Goal: Task Accomplishment & Management: Use online tool/utility

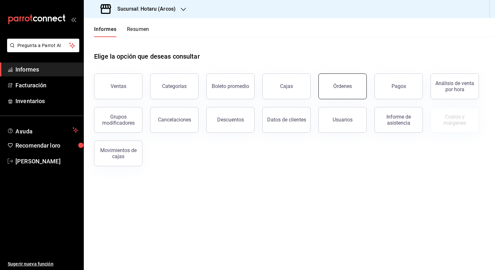
click at [323, 85] on button "Órdenes" at bounding box center [342, 86] width 48 height 26
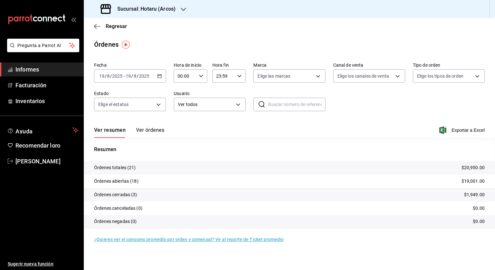
click at [160, 76] on icon "button" at bounding box center [159, 76] width 5 height 5
click at [122, 168] on font "Rango de fechas" at bounding box center [117, 167] width 34 height 5
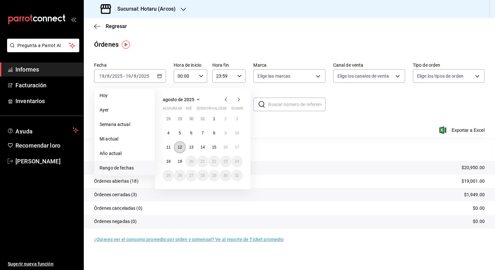
click at [178, 149] on button "12" at bounding box center [179, 147] width 11 height 12
click at [178, 161] on font "19" at bounding box center [179, 161] width 4 height 5
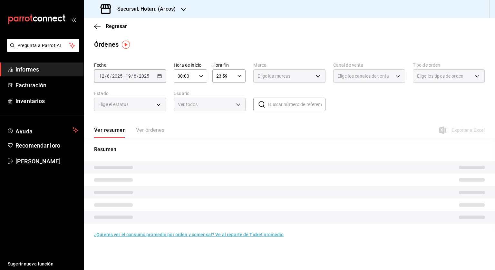
click at [202, 77] on icon "button" at bounding box center [201, 76] width 5 height 5
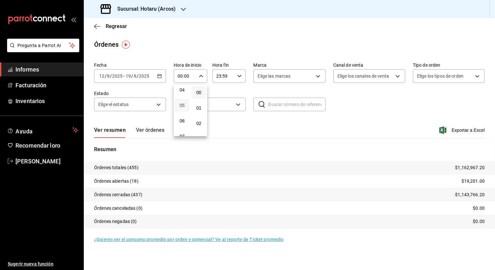
click at [182, 105] on font "05" at bounding box center [181, 105] width 5 height 5
type input "05:00"
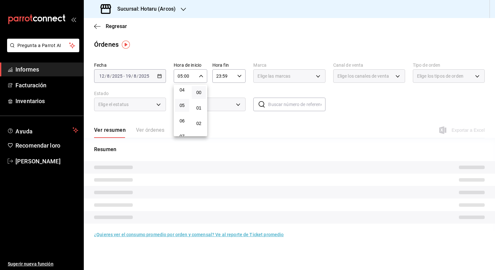
click at [237, 78] on div at bounding box center [247, 135] width 495 height 270
click at [240, 76] on \(Stroke\) "button" at bounding box center [239, 76] width 4 height 2
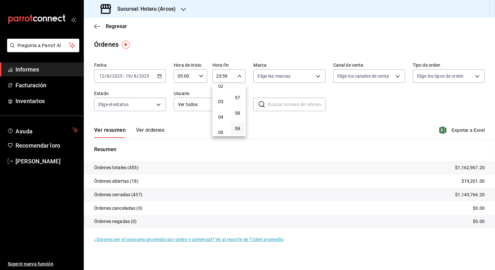
scroll to position [68, 0]
click at [219, 92] on button "04" at bounding box center [221, 86] width 14 height 13
type input "04:59"
click at [461, 131] on div at bounding box center [247, 135] width 495 height 270
click at [461, 129] on font "Exportar a Excel" at bounding box center [467, 130] width 33 height 5
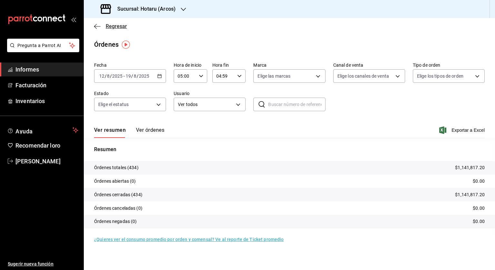
click at [104, 26] on span "Regresar" at bounding box center [110, 26] width 33 height 6
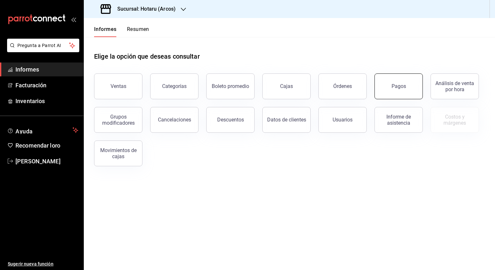
click at [391, 91] on button "Pagos" at bounding box center [398, 86] width 48 height 26
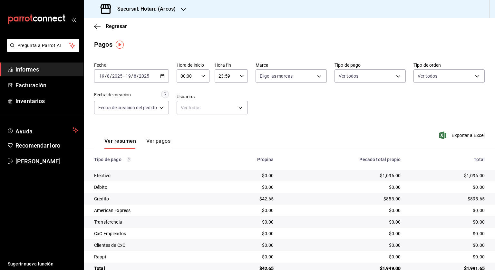
click at [163, 73] on div "[DATE] [DATE] - [DATE] [DATE]" at bounding box center [131, 76] width 75 height 14
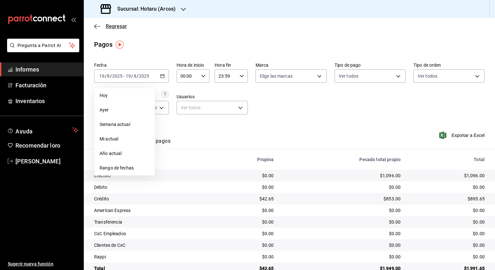
click at [98, 24] on icon "button" at bounding box center [97, 27] width 6 height 6
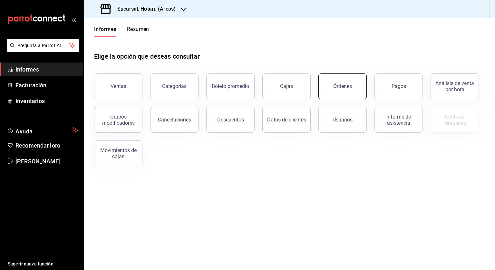
click at [338, 91] on button "Órdenes" at bounding box center [342, 86] width 48 height 26
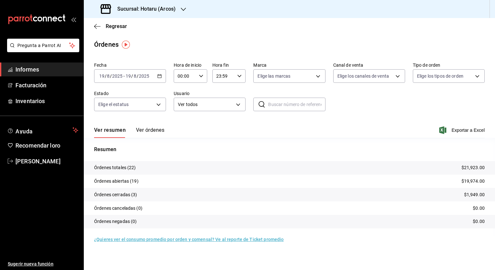
click at [161, 74] on icon "button" at bounding box center [159, 76] width 5 height 5
click at [128, 163] on li "Rango de fechas" at bounding box center [124, 168] width 60 height 14
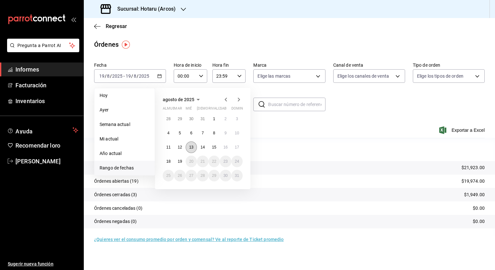
click at [190, 147] on font "13" at bounding box center [191, 147] width 4 height 5
click at [180, 162] on font "19" at bounding box center [179, 161] width 4 height 5
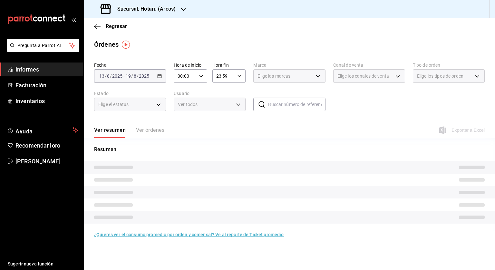
click at [204, 76] on div "00:00 Hora de inicio" at bounding box center [190, 76] width 33 height 14
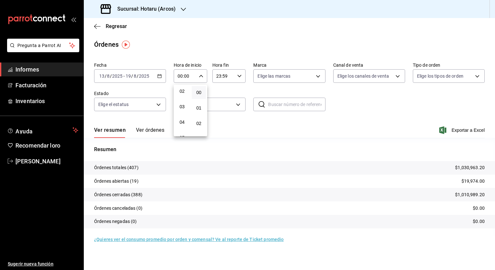
scroll to position [64, 0]
click at [181, 104] on button "05" at bounding box center [182, 105] width 14 height 13
type input "05:00"
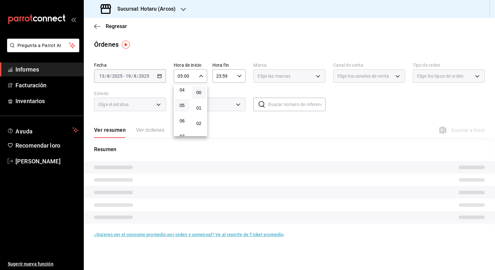
click at [240, 77] on div at bounding box center [247, 135] width 495 height 270
click at [239, 75] on icon "button" at bounding box center [239, 76] width 5 height 5
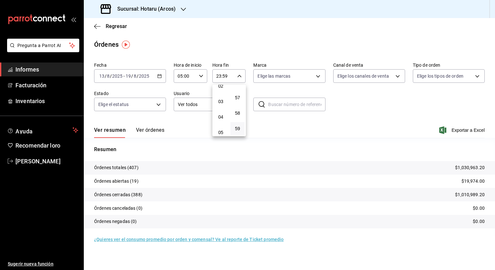
scroll to position [36, 0]
click at [221, 120] on font "04" at bounding box center [220, 118] width 5 height 5
type input "04:59"
click at [221, 120] on font "04" at bounding box center [220, 118] width 5 height 5
click at [348, 103] on div at bounding box center [247, 135] width 495 height 270
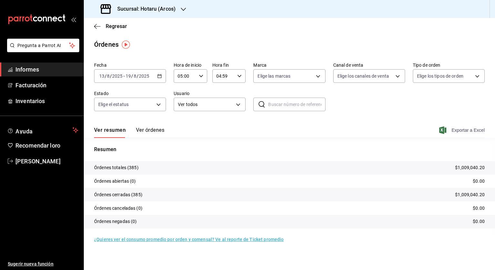
click at [460, 130] on font "Exportar a Excel" at bounding box center [467, 130] width 33 height 5
click at [103, 20] on div "Regresar" at bounding box center [289, 26] width 411 height 16
click at [106, 24] on font "Regresar" at bounding box center [116, 26] width 21 height 6
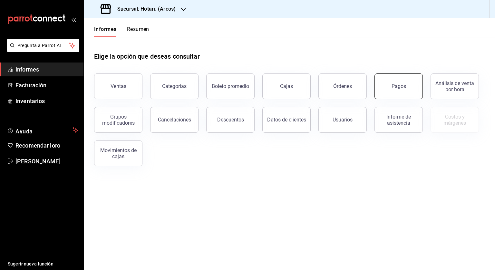
click at [398, 91] on button "Pagos" at bounding box center [398, 86] width 48 height 26
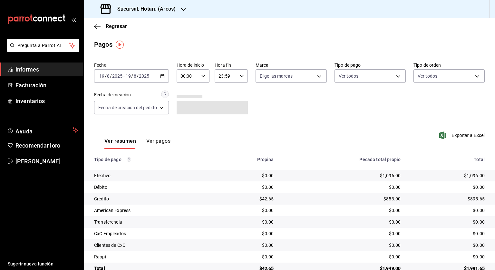
click at [166, 75] on div "[DATE] [DATE] - [DATE] [DATE]" at bounding box center [131, 76] width 75 height 14
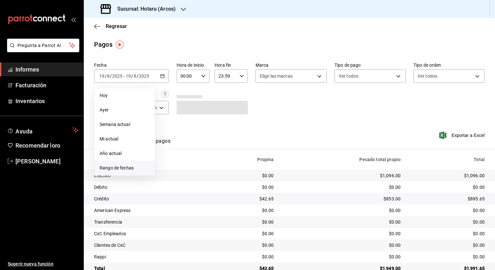
click at [141, 166] on span "Rango de fechas" at bounding box center [125, 168] width 50 height 7
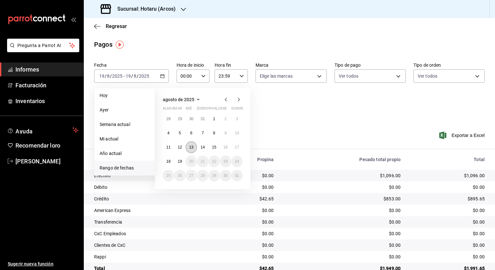
click at [188, 146] on button "13" at bounding box center [190, 147] width 11 height 12
click at [193, 147] on font "13" at bounding box center [191, 147] width 4 height 5
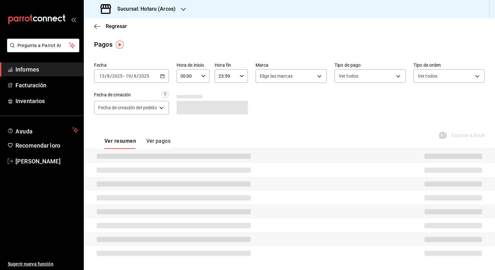
click at [202, 77] on icon "button" at bounding box center [203, 76] width 5 height 5
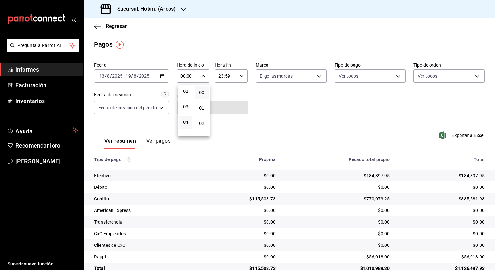
scroll to position [64, 0]
click at [186, 111] on button "05" at bounding box center [186, 105] width 14 height 13
type input "05:00"
click at [239, 75] on div at bounding box center [247, 135] width 495 height 270
click at [242, 77] on icon "button" at bounding box center [241, 76] width 5 height 5
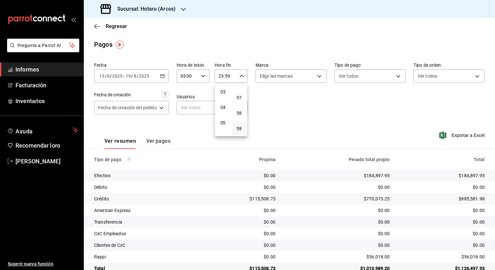
scroll to position [36, 0]
click at [224, 114] on button "04" at bounding box center [223, 118] width 14 height 13
type input "04:59"
click at [307, 98] on div at bounding box center [247, 135] width 495 height 270
click at [453, 132] on span "Exportar a Excel" at bounding box center [462, 135] width 44 height 8
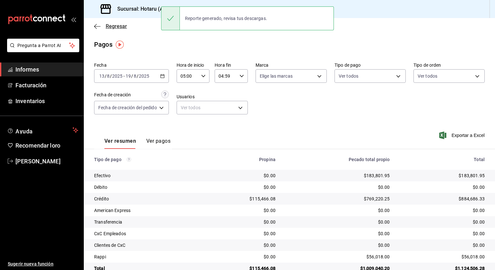
click at [109, 27] on font "Regresar" at bounding box center [116, 26] width 21 height 6
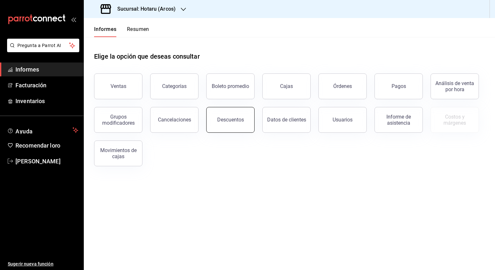
click at [239, 122] on font "Descuentos" at bounding box center [230, 120] width 27 height 6
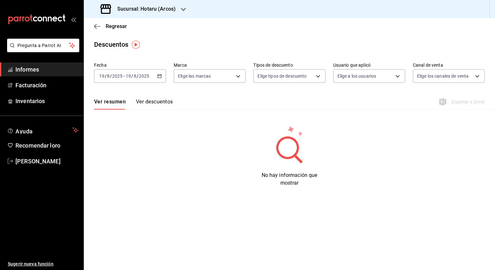
click at [158, 74] on \(Stroke\) "button" at bounding box center [158, 74] width 0 height 0
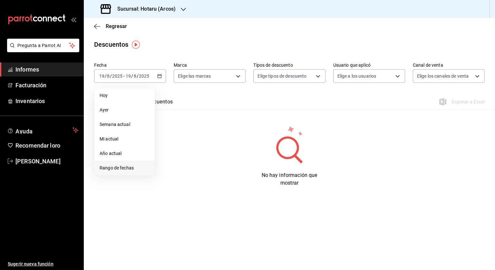
click at [134, 166] on span "Rango de fechas" at bounding box center [125, 168] width 50 height 7
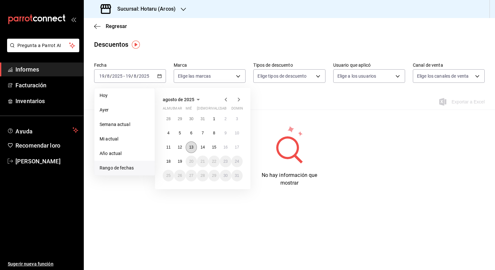
click at [193, 149] on button "13" at bounding box center [190, 147] width 11 height 12
click at [173, 160] on button "18" at bounding box center [168, 162] width 11 height 12
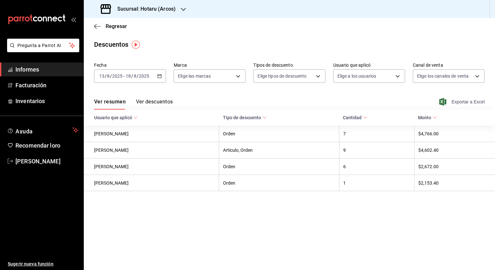
click at [462, 101] on font "Exportar a Excel" at bounding box center [467, 101] width 33 height 5
click at [139, 14] on div "Sucursal: Hotaru (Arcos)" at bounding box center [139, 9] width 100 height 18
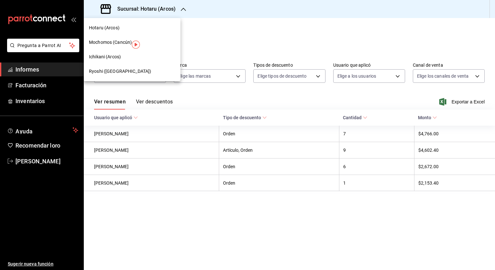
click at [112, 56] on font "Ichikani (Arcos)" at bounding box center [105, 56] width 32 height 5
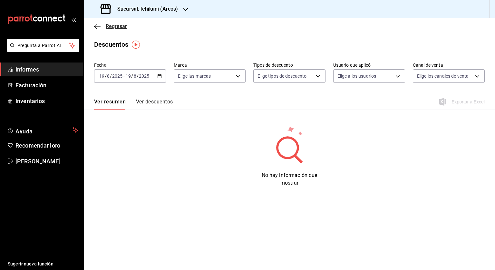
click at [97, 26] on icon "button" at bounding box center [97, 26] width 6 height 0
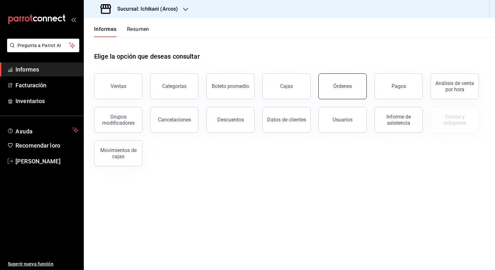
click at [341, 87] on font "Órdenes" at bounding box center [342, 86] width 19 height 6
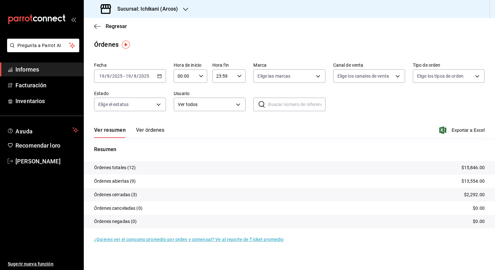
click at [159, 78] on \(Stroke\) "button" at bounding box center [159, 76] width 4 height 4
click at [122, 164] on li "Rango de fechas" at bounding box center [124, 168] width 60 height 14
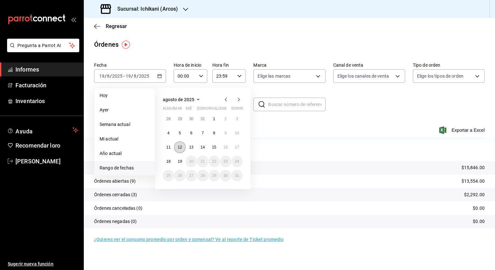
click at [178, 145] on font "12" at bounding box center [179, 147] width 4 height 5
click at [180, 159] on font "19" at bounding box center [179, 161] width 4 height 5
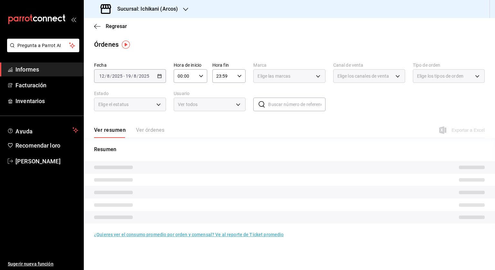
click at [201, 77] on icon "button" at bounding box center [201, 76] width 5 height 5
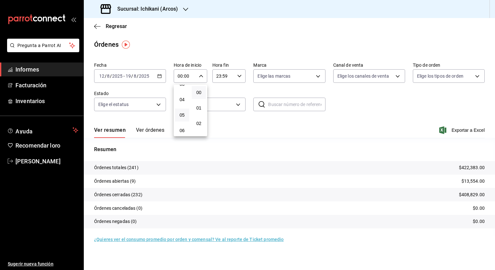
scroll to position [64, 0]
click at [186, 108] on button "05" at bounding box center [182, 105] width 14 height 13
type input "05:00"
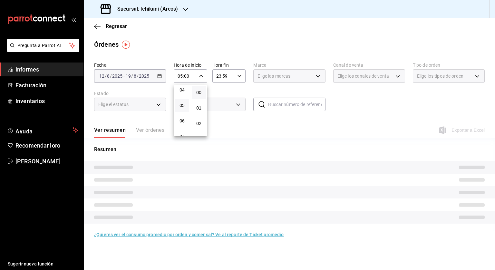
click at [237, 77] on div at bounding box center [247, 135] width 495 height 270
click at [240, 78] on icon "button" at bounding box center [239, 76] width 5 height 5
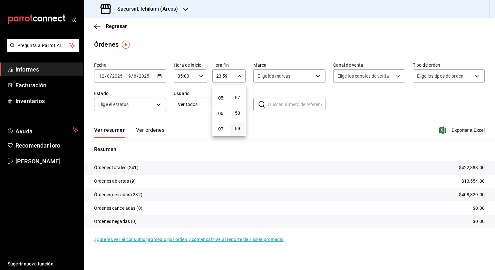
scroll to position [68, 0]
click at [220, 89] on font "04" at bounding box center [220, 86] width 5 height 5
type input "04:59"
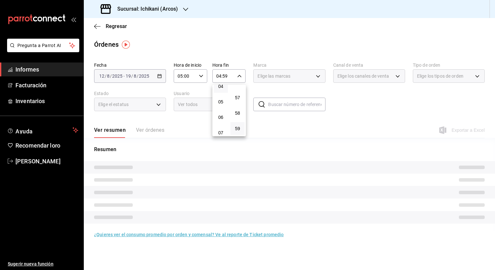
click at [389, 119] on div at bounding box center [247, 135] width 495 height 270
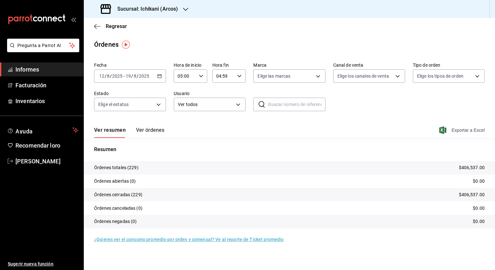
click at [465, 129] on font "Exportar a Excel" at bounding box center [467, 130] width 33 height 5
click at [100, 27] on icon "button" at bounding box center [97, 27] width 6 height 6
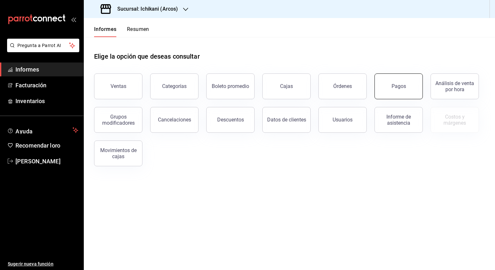
click at [394, 89] on font "Pagos" at bounding box center [398, 86] width 14 height 6
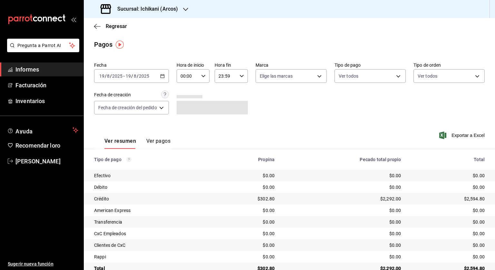
click at [163, 74] on icon "button" at bounding box center [162, 76] width 5 height 5
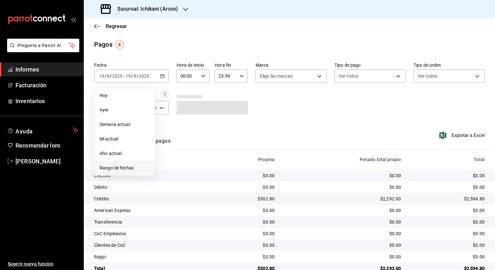
click at [124, 169] on font "Rango de fechas" at bounding box center [117, 167] width 34 height 5
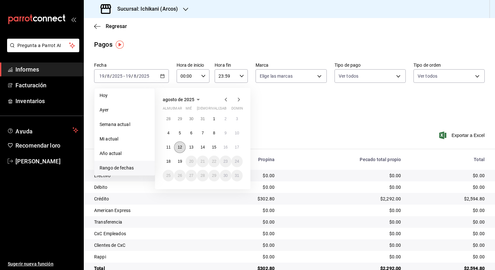
click at [179, 146] on font "12" at bounding box center [179, 147] width 4 height 5
click at [180, 161] on font "19" at bounding box center [179, 161] width 4 height 5
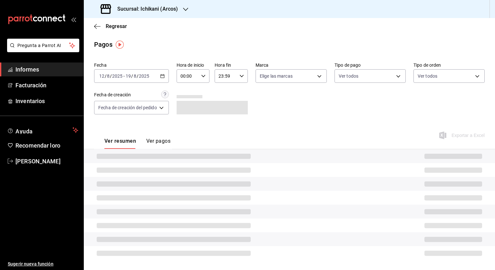
click at [204, 74] on icon "button" at bounding box center [203, 76] width 5 height 5
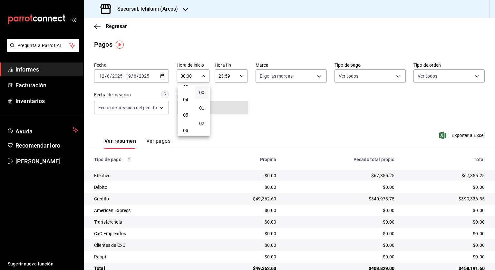
scroll to position [64, 0]
click at [188, 107] on font "05" at bounding box center [185, 105] width 5 height 5
type input "05:00"
click at [247, 77] on div at bounding box center [247, 135] width 495 height 270
click at [242, 78] on icon "button" at bounding box center [241, 76] width 5 height 5
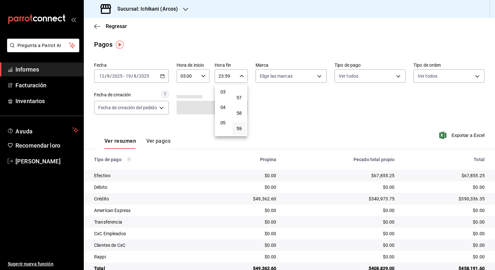
scroll to position [36, 0]
click at [220, 119] on font "04" at bounding box center [222, 118] width 5 height 5
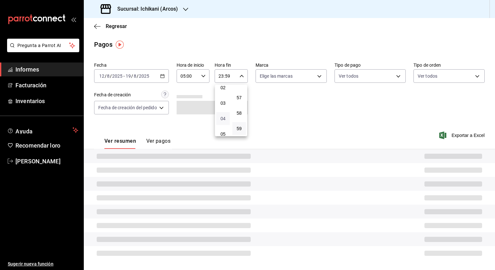
type input "04:59"
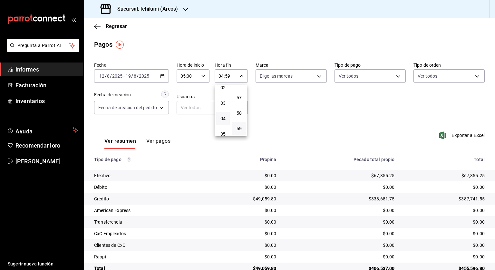
click at [364, 119] on div at bounding box center [247, 135] width 495 height 270
click at [462, 133] on font "Exportar a Excel" at bounding box center [467, 135] width 33 height 5
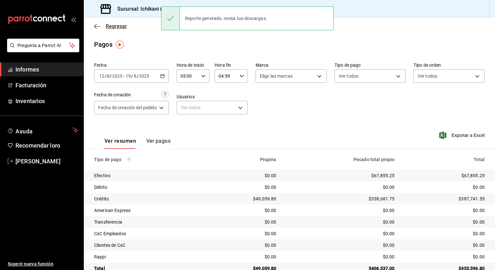
click at [102, 28] on span "Regresar" at bounding box center [110, 26] width 33 height 6
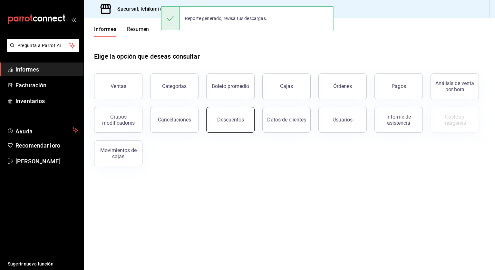
click at [236, 118] on font "Descuentos" at bounding box center [230, 120] width 27 height 6
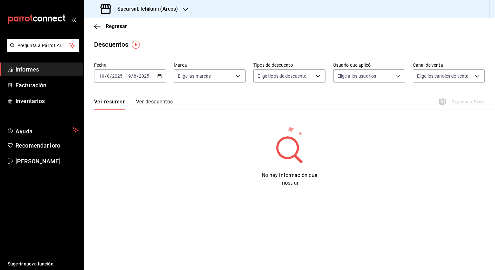
click at [160, 75] on icon "button" at bounding box center [159, 76] width 5 height 5
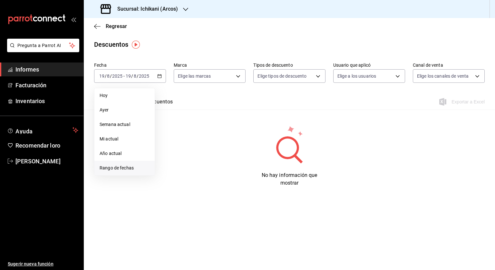
click at [126, 167] on font "Rango de fechas" at bounding box center [117, 167] width 34 height 5
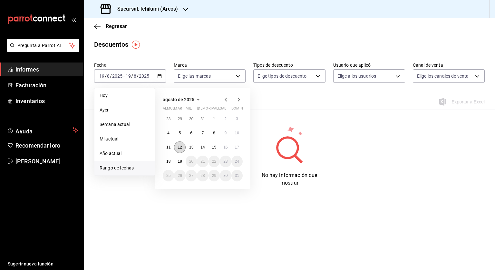
click at [182, 144] on button "12" at bounding box center [179, 147] width 11 height 12
click at [171, 159] on button "18" at bounding box center [168, 162] width 11 height 12
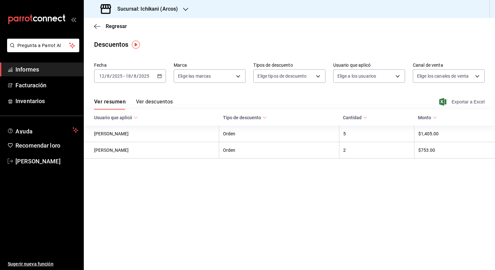
click at [465, 99] on font "Exportar a Excel" at bounding box center [467, 101] width 33 height 5
click at [104, 26] on span "Regresar" at bounding box center [110, 26] width 33 height 6
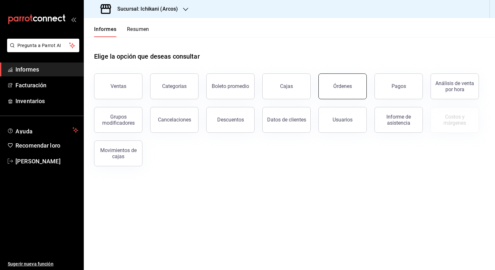
click at [333, 88] on button "Órdenes" at bounding box center [342, 86] width 48 height 26
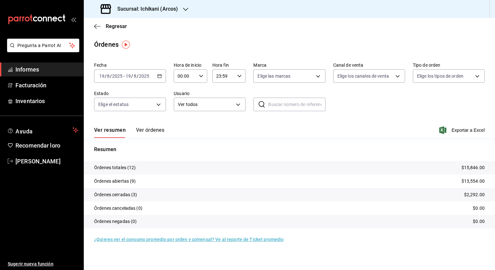
click at [158, 78] on \(Stroke\) "button" at bounding box center [159, 76] width 4 height 4
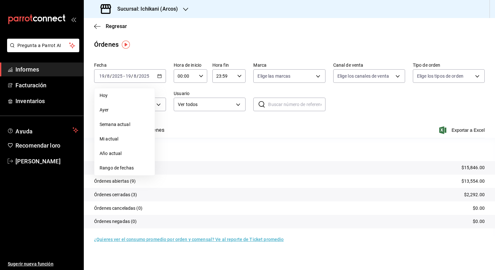
click at [157, 8] on font "Sucursal: Ichikani (Arcos)" at bounding box center [147, 9] width 61 height 6
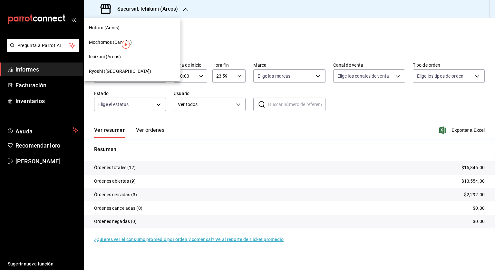
click at [99, 73] on font "Ryoshi ([GEOGRAPHIC_DATA])" at bounding box center [120, 71] width 62 height 5
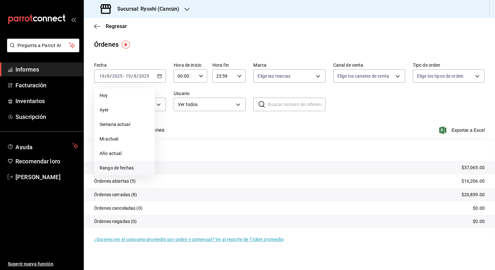
click at [126, 163] on li "Rango de fechas" at bounding box center [124, 168] width 60 height 14
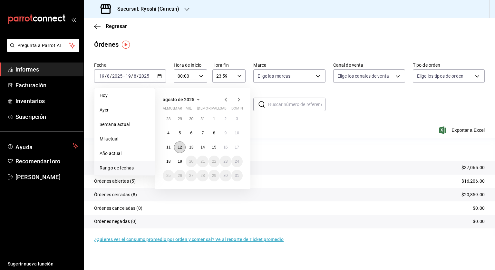
click at [178, 146] on font "12" at bounding box center [179, 147] width 4 height 5
click at [180, 156] on button "19" at bounding box center [179, 162] width 11 height 12
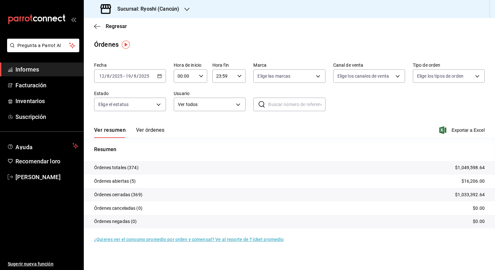
click at [201, 75] on icon "button" at bounding box center [201, 76] width 5 height 5
click at [180, 103] on button "05" at bounding box center [182, 105] width 14 height 13
type input "05:00"
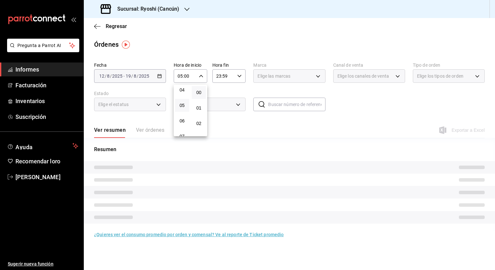
click at [238, 76] on div at bounding box center [247, 135] width 495 height 270
click at [240, 77] on \(Stroke\) "button" at bounding box center [239, 76] width 4 height 2
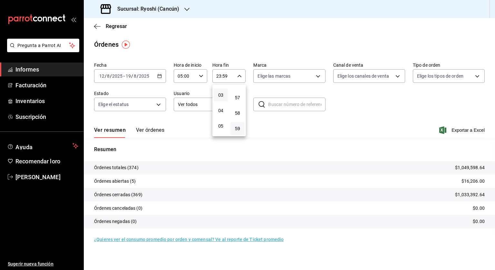
scroll to position [36, 0]
click at [219, 120] on font "04" at bounding box center [220, 118] width 5 height 5
type input "04:59"
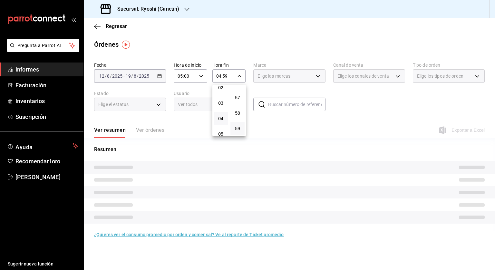
click at [389, 135] on div at bounding box center [247, 135] width 495 height 270
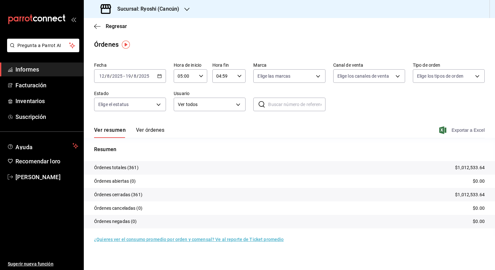
click at [458, 128] on font "Exportar a Excel" at bounding box center [467, 130] width 33 height 5
click at [107, 30] on div "Regresar" at bounding box center [289, 26] width 411 height 16
click at [110, 27] on font "Regresar" at bounding box center [116, 26] width 21 height 6
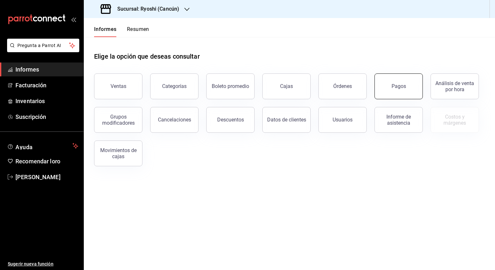
click at [386, 91] on button "Pagos" at bounding box center [398, 86] width 48 height 26
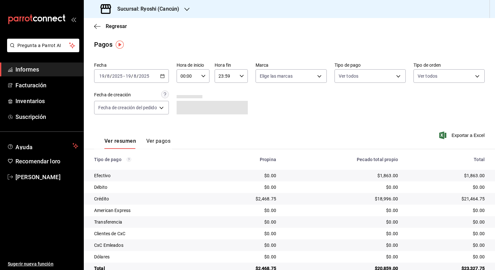
click at [163, 76] on \(Stroke\) "button" at bounding box center [162, 75] width 4 height 0
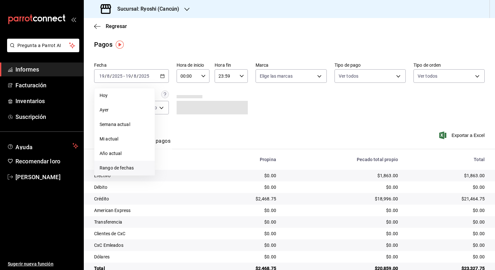
click at [116, 163] on li "Rango de fechas" at bounding box center [124, 168] width 60 height 14
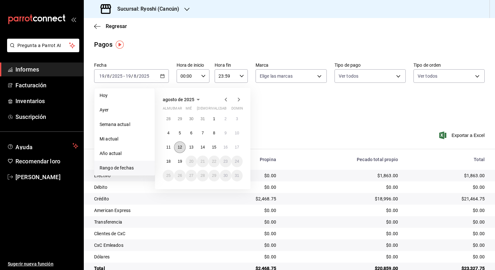
click at [180, 147] on font "12" at bounding box center [179, 147] width 4 height 5
click at [181, 157] on button "19" at bounding box center [179, 162] width 11 height 12
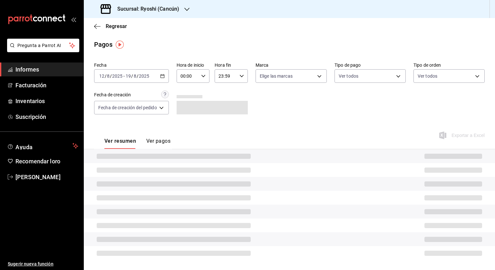
click at [206, 78] on div "00:00 Hora de inicio" at bounding box center [192, 76] width 33 height 14
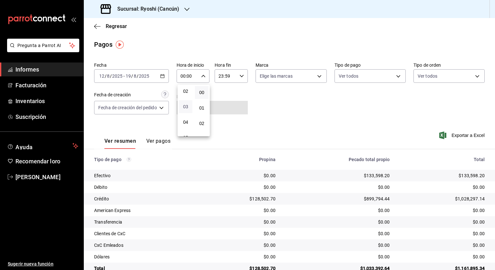
scroll to position [64, 0]
click at [185, 108] on font "05" at bounding box center [185, 105] width 5 height 5
type input "05:00"
click at [238, 77] on div at bounding box center [247, 135] width 495 height 270
click at [242, 77] on icon "button" at bounding box center [241, 76] width 5 height 5
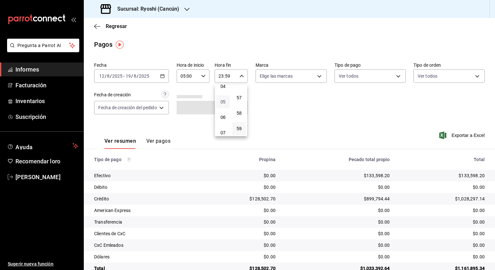
scroll to position [36, 0]
click at [225, 121] on span "04" at bounding box center [223, 118] width 6 height 5
type input "04:59"
click at [282, 105] on div at bounding box center [247, 135] width 495 height 270
click at [314, 43] on div "Pagos" at bounding box center [289, 45] width 411 height 10
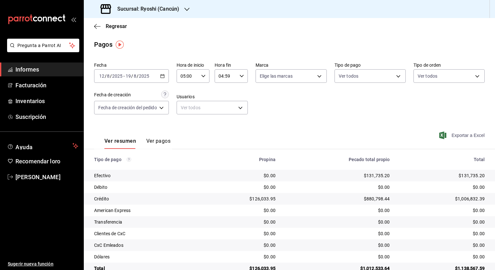
click at [457, 135] on font "Exportar a Excel" at bounding box center [467, 135] width 33 height 5
click at [108, 25] on font "Regresar" at bounding box center [116, 26] width 21 height 6
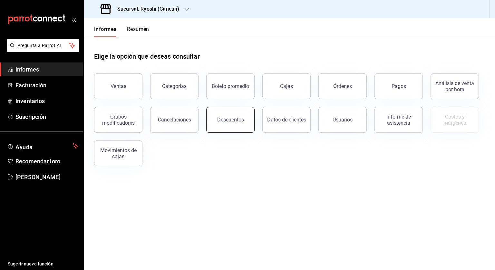
click at [227, 126] on button "Descuentos" at bounding box center [230, 120] width 48 height 26
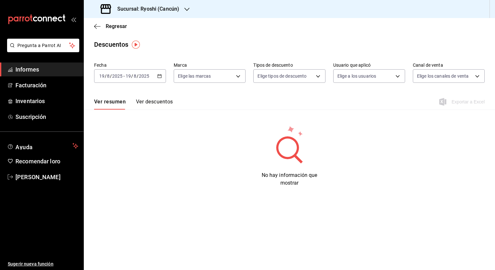
click at [159, 78] on div "[DATE] [DATE] - [DATE] [DATE]" at bounding box center [130, 76] width 72 height 14
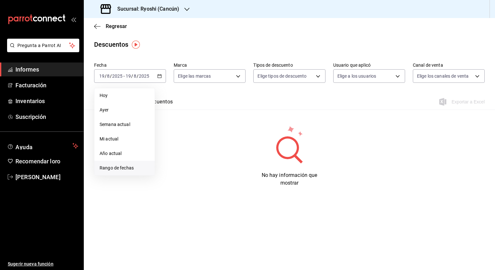
click at [113, 167] on font "Rango de fechas" at bounding box center [117, 167] width 34 height 5
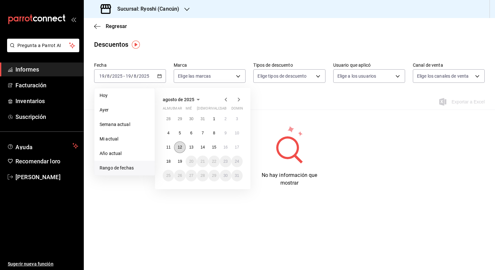
click at [179, 146] on font "12" at bounding box center [179, 147] width 4 height 5
click at [169, 160] on font "18" at bounding box center [168, 161] width 4 height 5
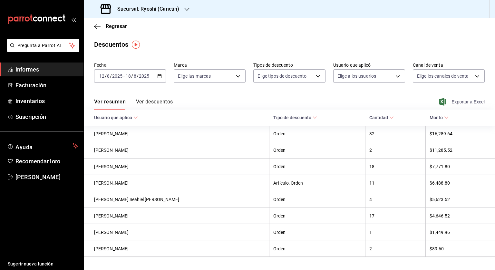
click at [471, 102] on font "Exportar a Excel" at bounding box center [467, 101] width 33 height 5
click at [146, 9] on font "Sucursal: Ryoshi (Cancún)" at bounding box center [148, 9] width 62 height 6
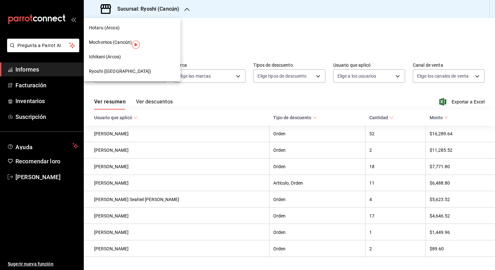
click at [119, 44] on font "Mochomos (Cancún)" at bounding box center [110, 42] width 43 height 5
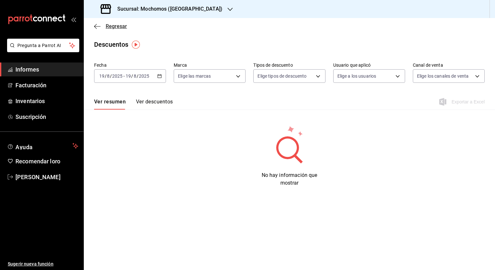
click at [98, 24] on icon "button" at bounding box center [97, 27] width 6 height 6
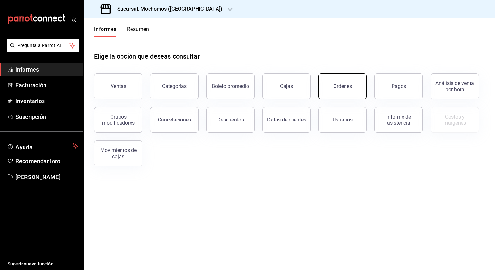
click at [334, 85] on font "Órdenes" at bounding box center [342, 86] width 19 height 6
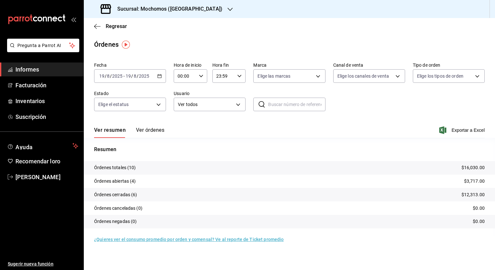
click at [161, 78] on icon "button" at bounding box center [159, 76] width 5 height 5
click at [125, 164] on li "Rango de fechas" at bounding box center [124, 168] width 60 height 14
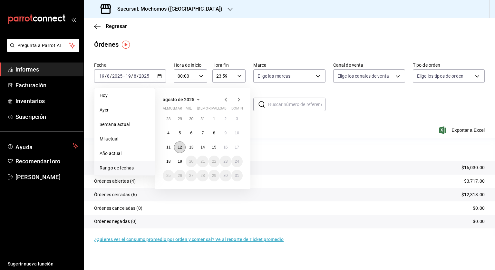
click at [180, 144] on button "12" at bounding box center [179, 147] width 11 height 12
click at [181, 154] on div "28 29 30 31 1 2 3 4 5 6 7 8 9 10 11 12 13 14 15 16 17 18 19 20 21 22 23 24 25 2…" at bounding box center [203, 147] width 80 height 68
click at [179, 160] on font "19" at bounding box center [179, 161] width 4 height 5
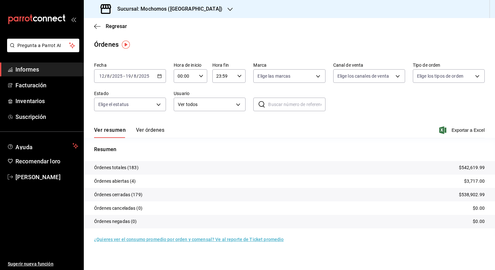
click at [200, 76] on icon "button" at bounding box center [201, 76] width 5 height 5
click at [185, 108] on button "05" at bounding box center [182, 105] width 14 height 13
type input "05:00"
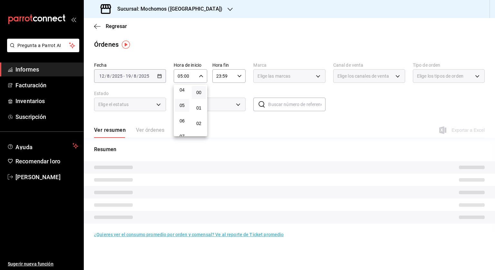
click at [238, 78] on div at bounding box center [247, 135] width 495 height 270
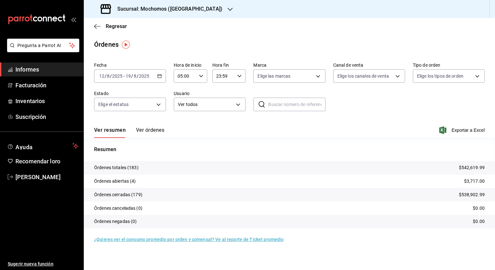
click at [238, 77] on icon "button" at bounding box center [239, 76] width 5 height 5
click at [221, 88] on font "04" at bounding box center [220, 86] width 5 height 5
type input "04:59"
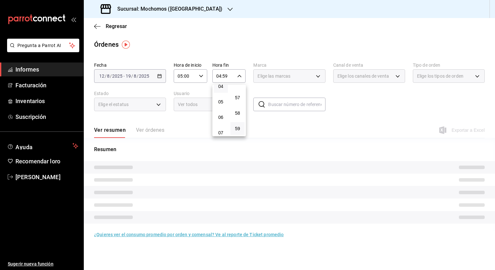
click at [358, 103] on div at bounding box center [247, 135] width 495 height 270
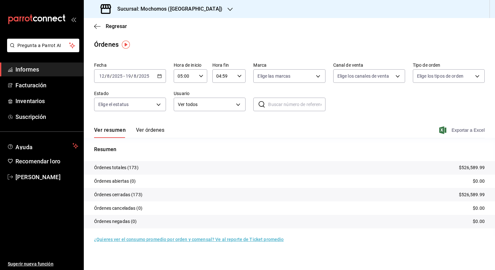
click at [457, 126] on span "Exportar a Excel" at bounding box center [462, 130] width 44 height 8
click at [447, 45] on div "Órdenes" at bounding box center [289, 45] width 411 height 10
click at [101, 29] on span "Regresar" at bounding box center [110, 26] width 33 height 6
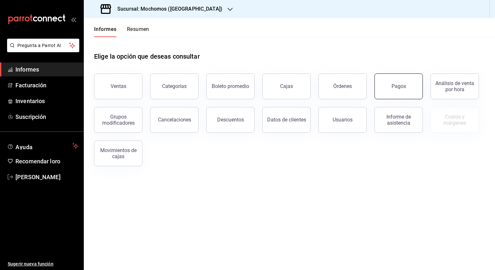
click at [399, 81] on button "Pagos" at bounding box center [398, 86] width 48 height 26
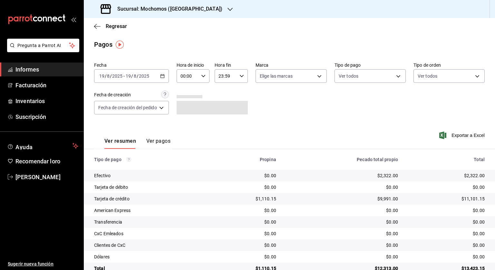
click at [162, 75] on icon "button" at bounding box center [162, 76] width 5 height 5
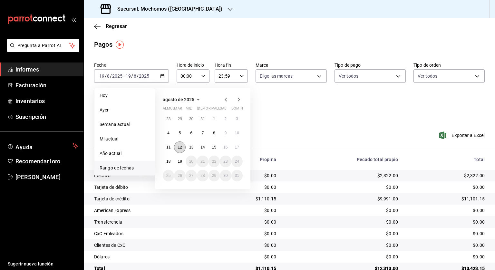
click at [177, 149] on button "12" at bounding box center [179, 147] width 11 height 12
click at [179, 163] on font "19" at bounding box center [179, 161] width 4 height 5
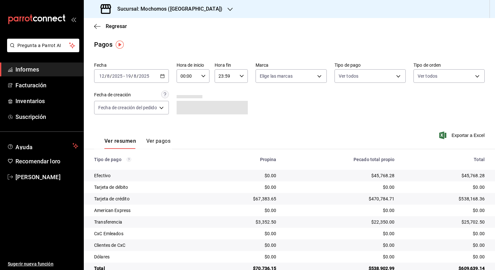
click at [205, 75] on \(Stroke\) "button" at bounding box center [203, 76] width 4 height 2
click at [180, 104] on button "05" at bounding box center [186, 105] width 14 height 13
type input "05:00"
click at [243, 77] on div at bounding box center [247, 135] width 495 height 270
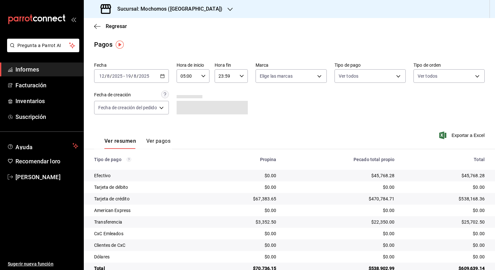
click at [240, 74] on icon "button" at bounding box center [241, 76] width 5 height 5
click at [223, 117] on font "04" at bounding box center [222, 118] width 5 height 5
type input "04:59"
click at [304, 91] on div at bounding box center [247, 135] width 495 height 270
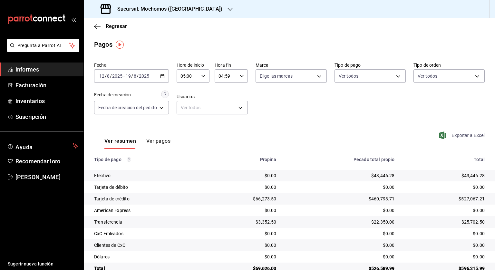
click at [455, 134] on font "Exportar a Excel" at bounding box center [467, 135] width 33 height 5
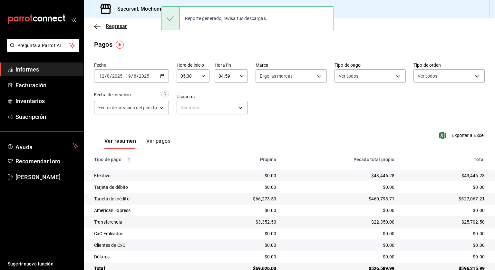
click at [102, 29] on span "Regresar" at bounding box center [110, 26] width 33 height 6
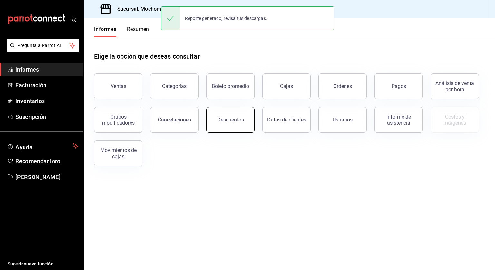
click at [247, 121] on button "Descuentos" at bounding box center [230, 120] width 48 height 26
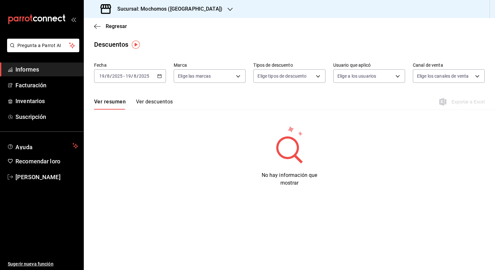
click at [162, 75] on div "[DATE] [DATE] - [DATE] [DATE]" at bounding box center [130, 76] width 72 height 14
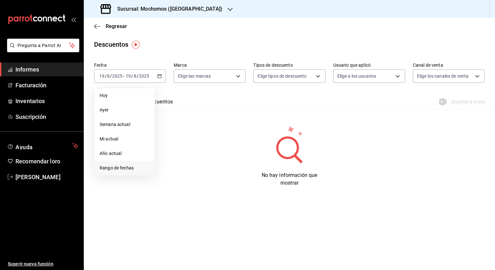
click at [134, 163] on li "Rango de fechas" at bounding box center [124, 168] width 60 height 14
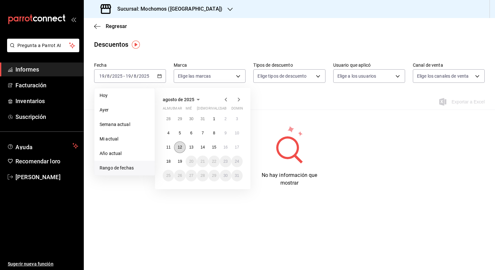
click at [183, 148] on button "12" at bounding box center [179, 147] width 11 height 12
click at [170, 163] on button "18" at bounding box center [168, 162] width 11 height 12
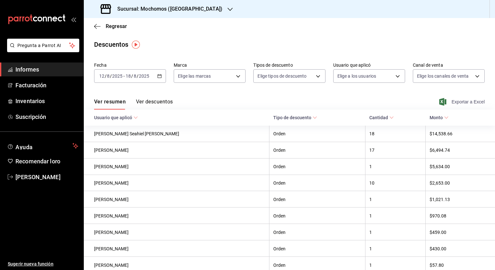
click at [467, 103] on font "Exportar a Excel" at bounding box center [467, 101] width 33 height 5
